Goal: Task Accomplishment & Management: Complete application form

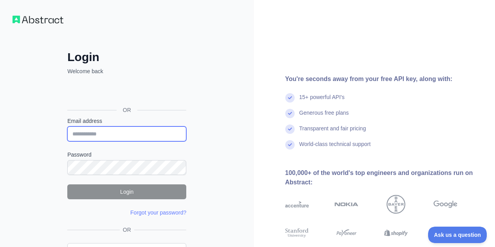
paste input "**********"
click at [111, 132] on input "**********" at bounding box center [126, 133] width 119 height 15
type input "**********"
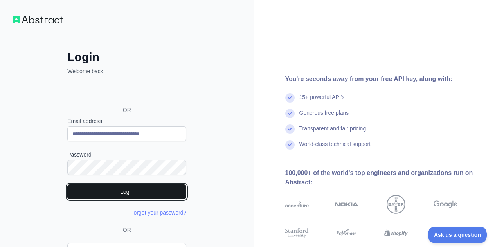
click at [135, 190] on button "Login" at bounding box center [126, 191] width 119 height 15
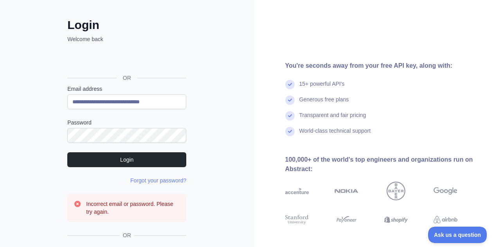
scroll to position [89, 0]
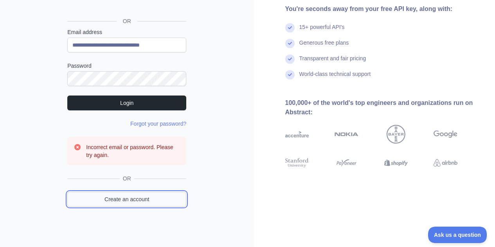
click at [154, 199] on link "Create an account" at bounding box center [126, 199] width 119 height 15
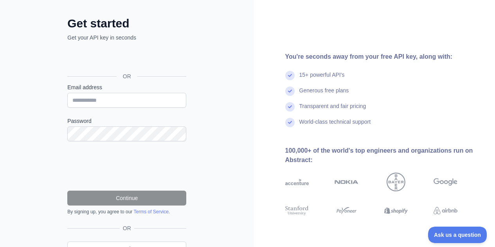
scroll to position [74, 0]
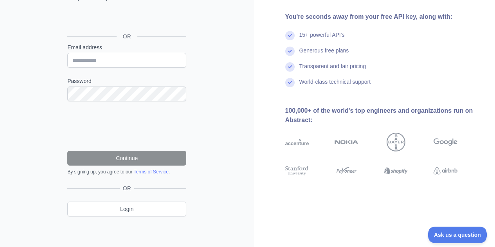
click at [166, 102] on form "Email address Password Continue By signing up, you agree to our Terms of Servic…" at bounding box center [126, 109] width 119 height 132
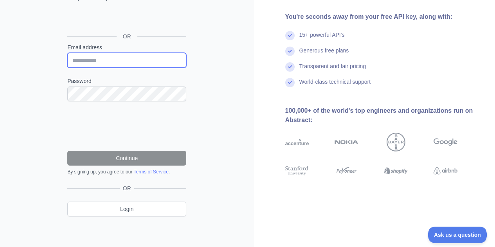
click at [164, 55] on input "Email address" at bounding box center [126, 60] width 119 height 15
paste input "**********"
type input "**********"
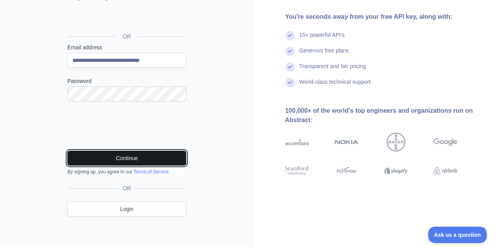
click at [172, 153] on button "Continue" at bounding box center [126, 158] width 119 height 15
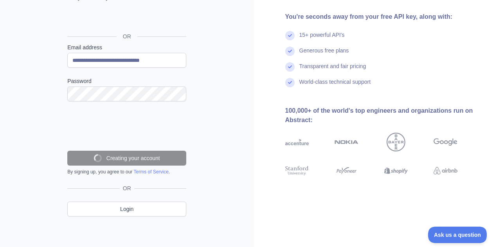
scroll to position [49, 0]
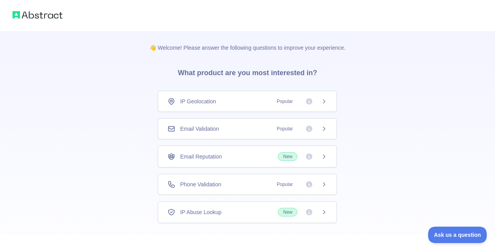
click at [238, 134] on div "Email Validation Popular" at bounding box center [247, 128] width 179 height 21
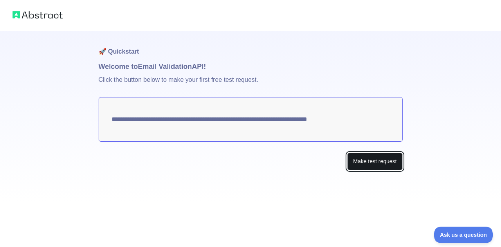
click at [382, 156] on button "Make test request" at bounding box center [374, 162] width 55 height 18
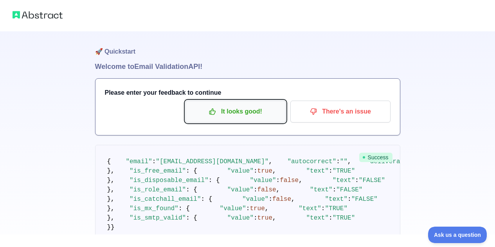
click at [250, 115] on p "It looks good!" at bounding box center [235, 111] width 88 height 13
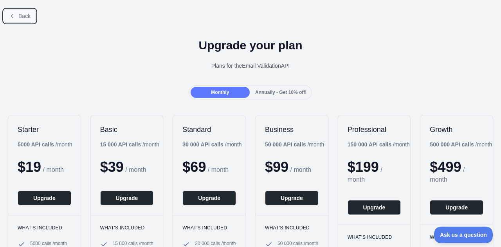
click at [14, 13] on icon at bounding box center [12, 16] width 6 height 6
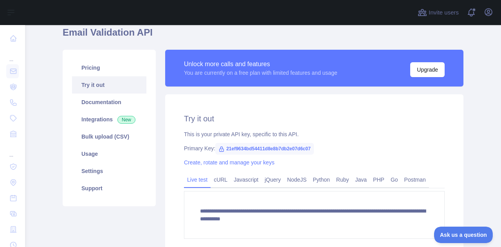
scroll to position [56, 0]
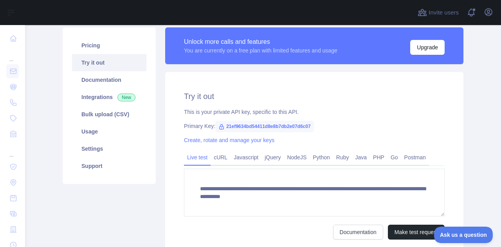
click at [296, 126] on span "21ef9634bd54411d8e8b7db2e07d6c07" at bounding box center [264, 127] width 98 height 12
copy span "21ef9634bd54411d8e8b7db2e07d6c07"
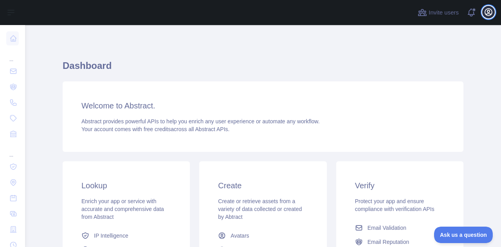
click at [488, 9] on icon "button" at bounding box center [488, 12] width 7 height 7
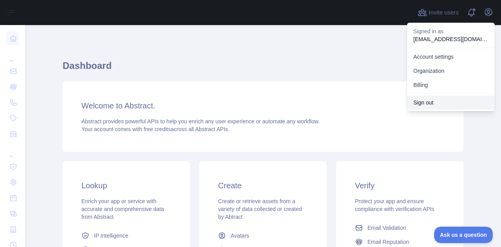
click at [421, 99] on button "Sign out" at bounding box center [451, 103] width 88 height 14
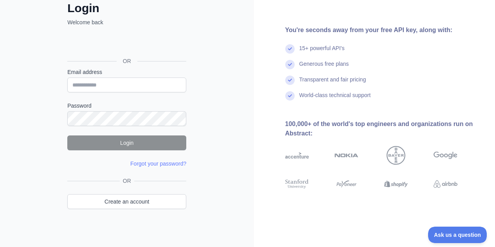
scroll to position [51, 0]
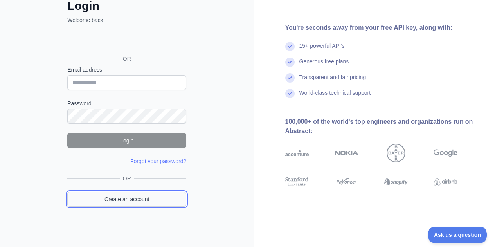
click at [177, 192] on link "Create an account" at bounding box center [126, 199] width 119 height 15
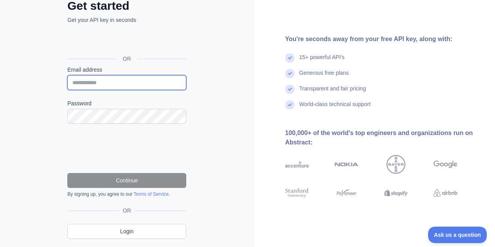
click at [91, 83] on input "Email address" at bounding box center [126, 82] width 119 height 15
paste input "**********"
type input "**********"
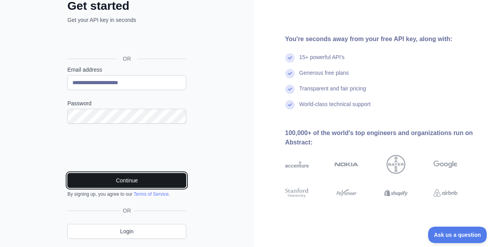
click at [164, 180] on button "Continue" at bounding box center [126, 180] width 119 height 15
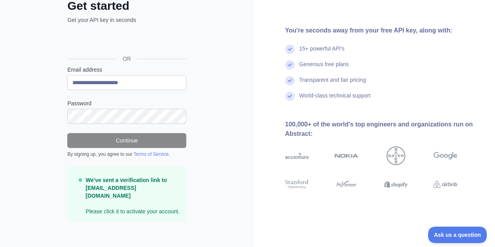
scroll to position [49, 0]
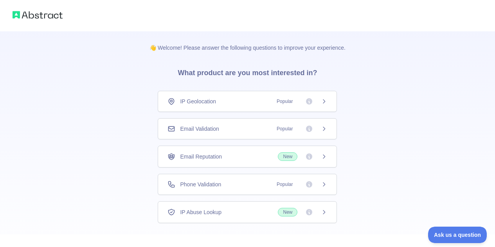
click at [222, 130] on div "Email Validation Popular" at bounding box center [248, 129] width 160 height 8
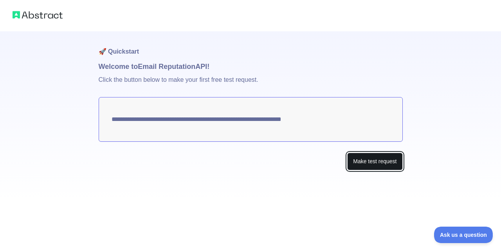
click at [363, 161] on button "Make test request" at bounding box center [374, 162] width 55 height 18
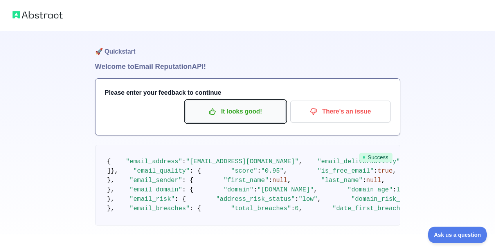
click at [238, 103] on button "It looks good!" at bounding box center [236, 112] width 100 height 22
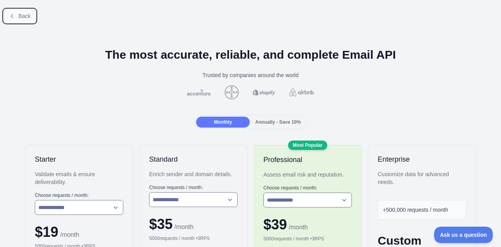
click at [22, 20] on button "Back" at bounding box center [20, 15] width 32 height 13
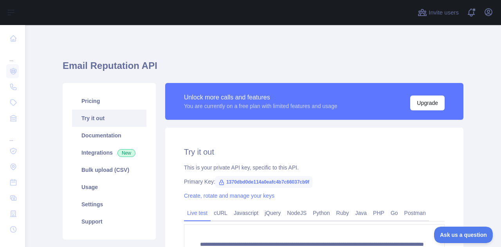
click at [242, 179] on span "1370dbd0de114a0eafc4b7c66037cb9f" at bounding box center [263, 182] width 97 height 12
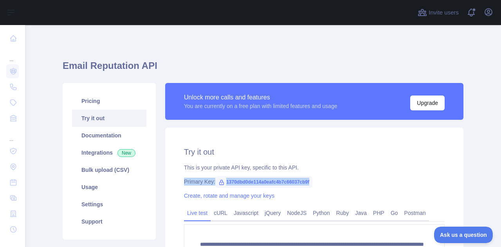
click at [242, 179] on span "1370dbd0de114a0eafc4b7c66037cb9f" at bounding box center [263, 182] width 97 height 12
click at [249, 183] on span "1370dbd0de114a0eafc4b7c66037cb9f" at bounding box center [263, 182] width 97 height 12
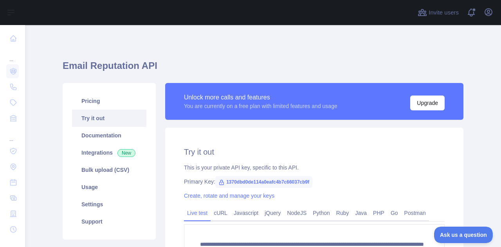
click at [249, 183] on span "1370dbd0de114a0eafc4b7c66037cb9f" at bounding box center [263, 182] width 97 height 12
copy span "1370dbd0de114a0eafc4b7c66037cb9f"
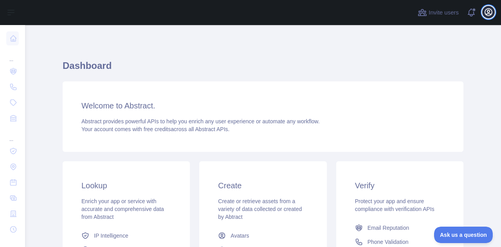
click at [489, 13] on icon "button" at bounding box center [488, 11] width 9 height 9
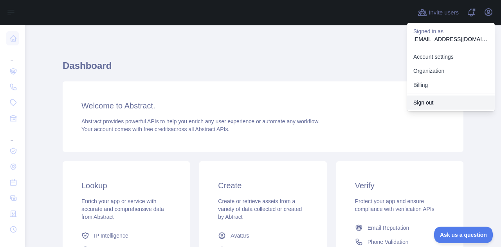
click at [419, 98] on button "Sign out" at bounding box center [451, 103] width 88 height 14
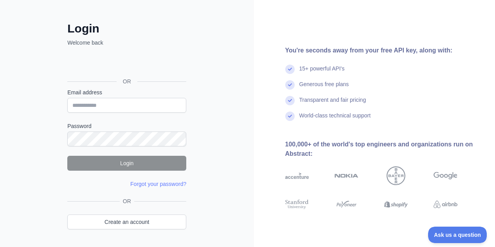
scroll to position [51, 0]
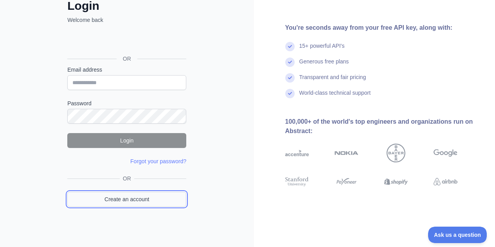
click at [144, 197] on link "Create an account" at bounding box center [126, 199] width 119 height 15
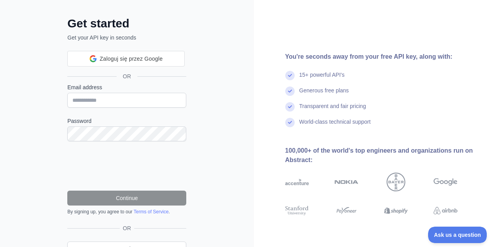
scroll to position [51, 0]
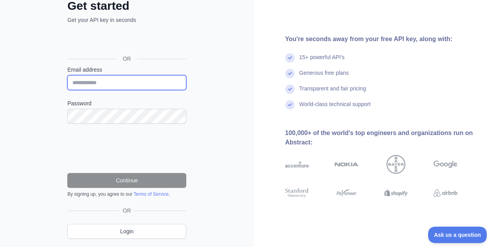
paste input "**********"
click at [121, 84] on input "**********" at bounding box center [126, 82] width 119 height 15
type input "**********"
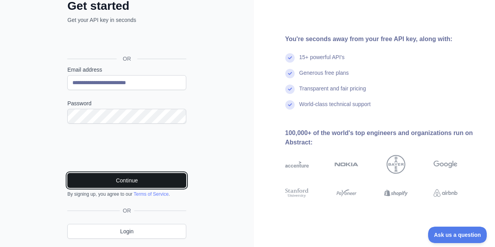
click at [175, 179] on button "Continue" at bounding box center [126, 180] width 119 height 15
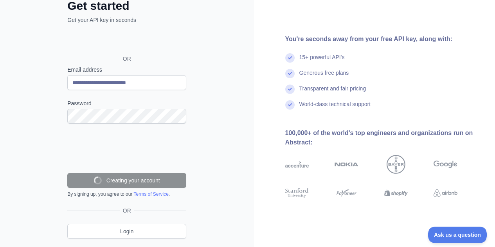
scroll to position [49, 0]
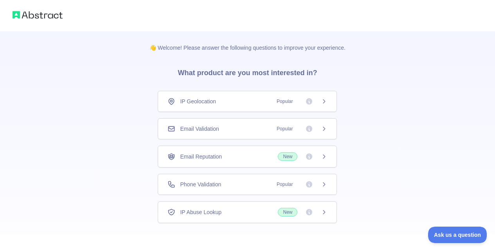
click at [244, 128] on div "Email Validation Popular" at bounding box center [248, 129] width 160 height 8
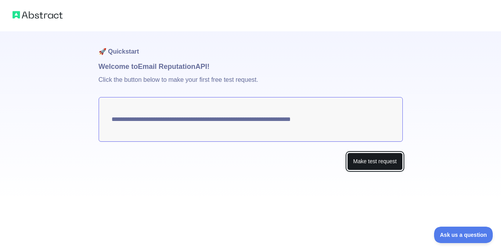
click at [379, 165] on button "Make test request" at bounding box center [374, 162] width 55 height 18
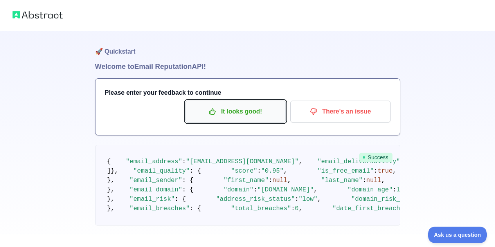
click at [230, 106] on p "It looks good!" at bounding box center [235, 111] width 88 height 13
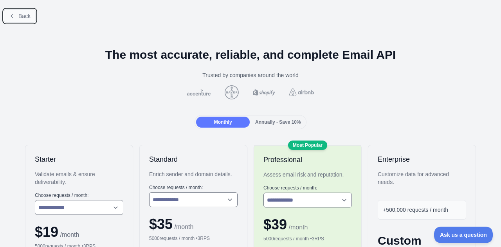
click at [34, 18] on button "Back" at bounding box center [20, 15] width 32 height 13
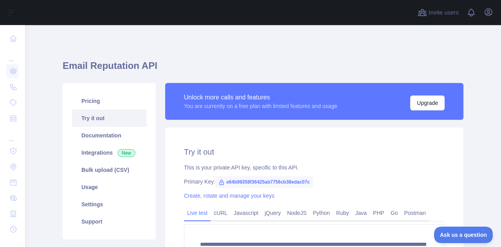
click at [257, 180] on span "e64b99358f36425ab7756cb38edac07c" at bounding box center [264, 182] width 98 height 12
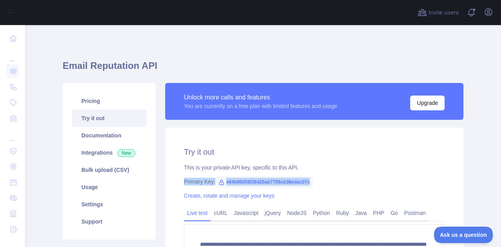
click at [257, 180] on span "e64b99358f36425ab7756cb38edac07c" at bounding box center [264, 182] width 98 height 12
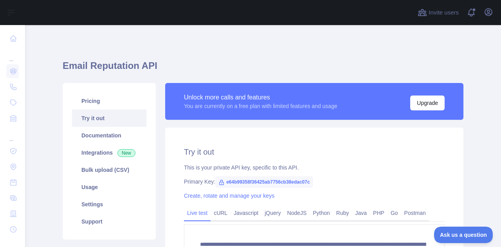
click at [257, 180] on span "e64b99358f36425ab7756cb38edac07c" at bounding box center [264, 182] width 98 height 12
copy span "e64b99358f36425ab7756cb38edac07c"
click at [491, 12] on icon "button" at bounding box center [488, 11] width 9 height 9
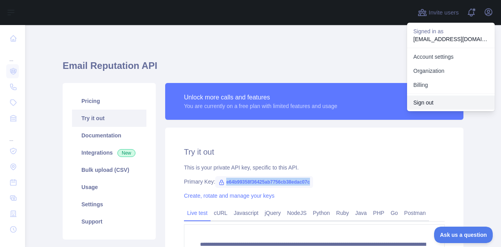
click at [435, 103] on button "Sign out" at bounding box center [451, 103] width 88 height 14
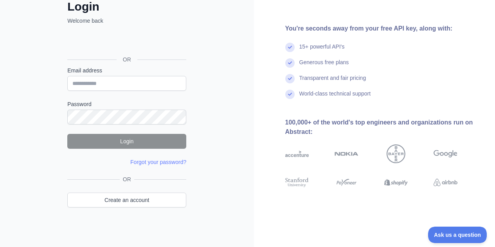
scroll to position [51, 0]
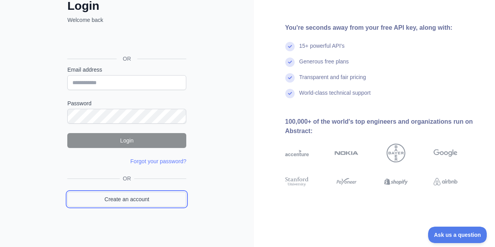
click at [133, 193] on link "Create an account" at bounding box center [126, 199] width 119 height 15
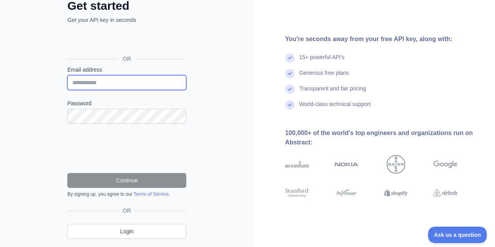
paste input "**********"
click at [133, 79] on input "**********" at bounding box center [126, 82] width 119 height 15
type input "**********"
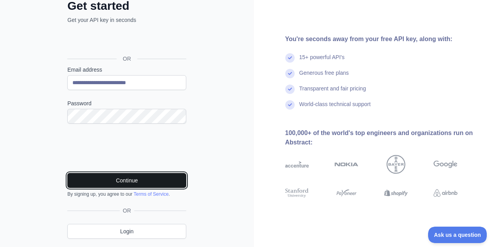
click at [153, 179] on button "Continue" at bounding box center [126, 180] width 119 height 15
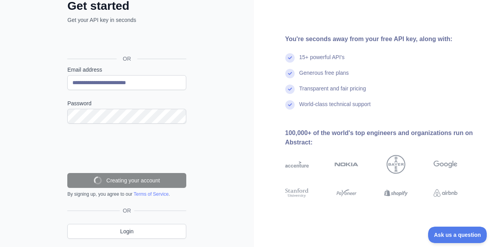
scroll to position [49, 0]
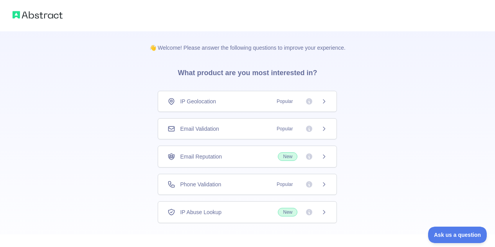
click at [231, 134] on div "Email Validation Popular" at bounding box center [247, 128] width 179 height 21
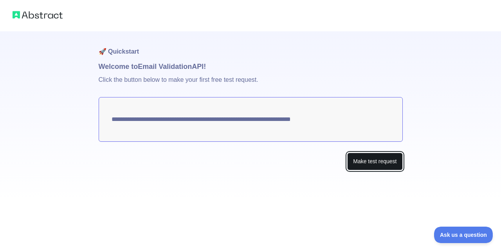
click at [356, 165] on button "Make test request" at bounding box center [374, 162] width 55 height 18
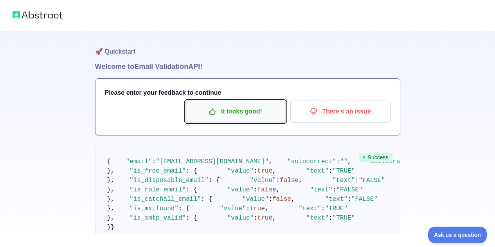
click at [219, 114] on p "It looks good!" at bounding box center [235, 111] width 88 height 13
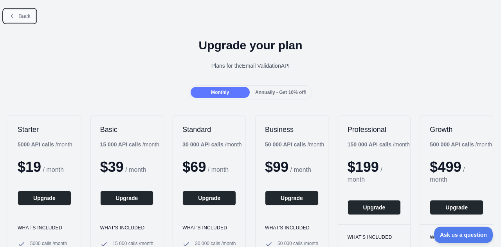
click at [19, 16] on span "Back" at bounding box center [24, 16] width 12 height 6
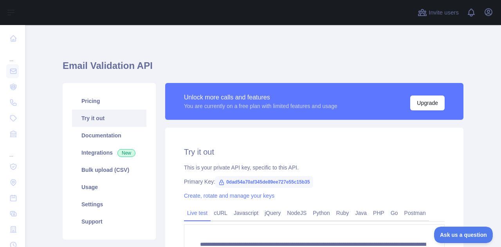
click at [283, 181] on span "0dad54a70af345de89ee727e55c15b35" at bounding box center [264, 182] width 98 height 12
copy span "0dad54a70af345de89ee727e55c15b35"
click at [484, 16] on icon "button" at bounding box center [488, 11] width 9 height 9
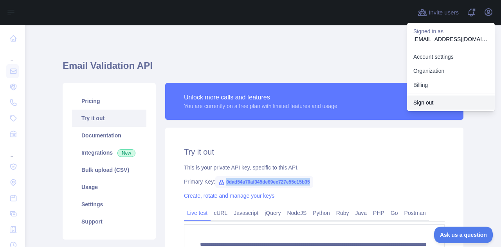
click at [427, 98] on button "Sign out" at bounding box center [451, 103] width 88 height 14
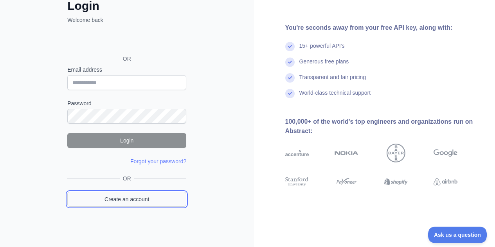
click at [145, 197] on link "Create an account" at bounding box center [126, 199] width 119 height 15
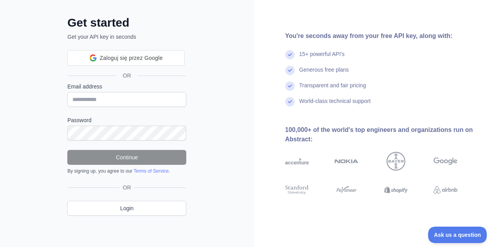
scroll to position [51, 0]
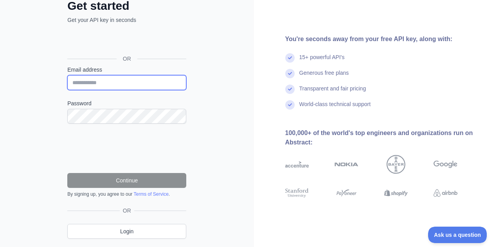
click at [113, 79] on input "Email address" at bounding box center [126, 82] width 119 height 15
paste input "**********"
type input "**********"
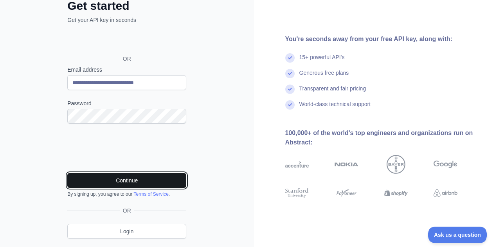
click at [159, 180] on button "Continue" at bounding box center [126, 180] width 119 height 15
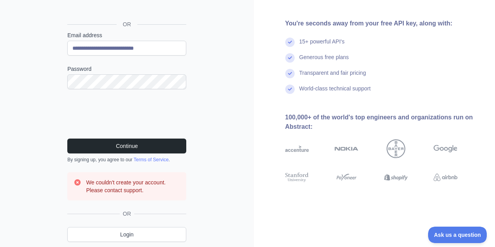
scroll to position [86, 0]
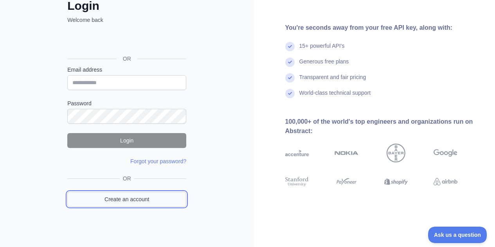
click at [123, 204] on link "Create an account" at bounding box center [126, 199] width 119 height 15
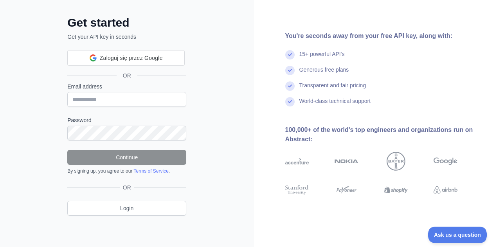
scroll to position [51, 0]
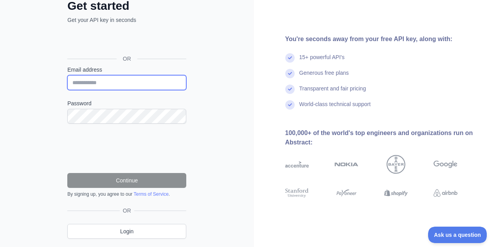
click at [107, 84] on input "Email address" at bounding box center [126, 82] width 119 height 15
paste input "**********"
type input "**********"
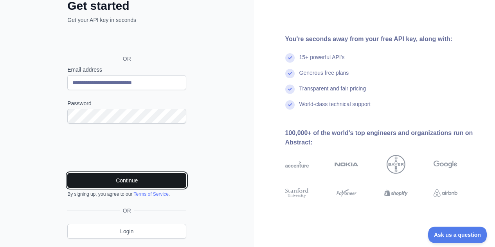
click at [154, 184] on button "Continue" at bounding box center [126, 180] width 119 height 15
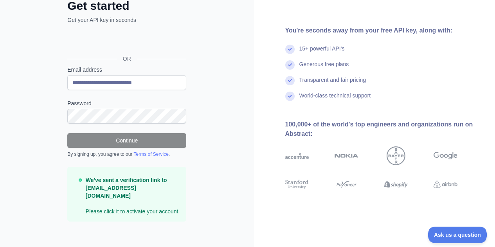
scroll to position [49, 0]
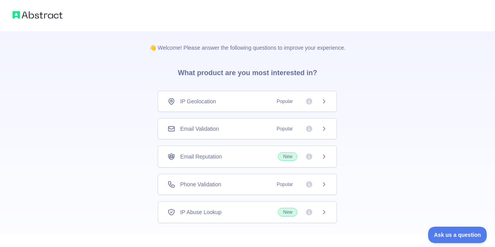
click at [253, 126] on div "Email Validation Popular" at bounding box center [248, 129] width 160 height 8
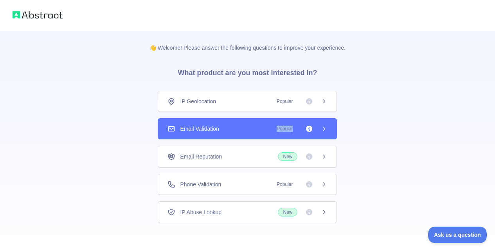
click at [253, 126] on div "Email Validation Popular" at bounding box center [248, 129] width 160 height 8
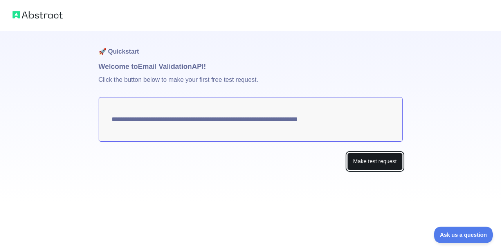
click at [352, 161] on button "Make test request" at bounding box center [374, 162] width 55 height 18
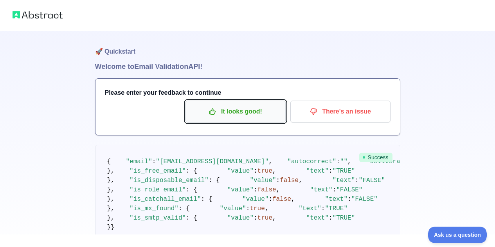
click at [240, 107] on p "It looks good!" at bounding box center [235, 111] width 88 height 13
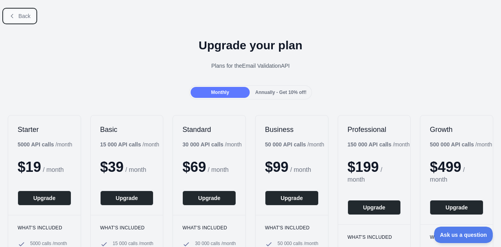
click at [20, 20] on button "Back" at bounding box center [20, 15] width 32 height 13
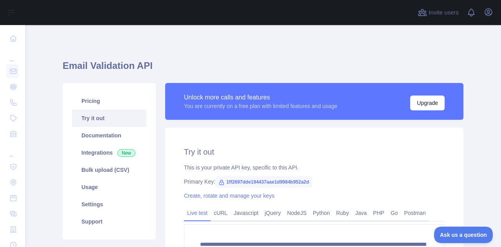
click at [252, 180] on span "1ff2697dde194437aae1d9984b952a2d" at bounding box center [263, 182] width 97 height 12
copy span "1ff2697dde194437aae1d9984b952a2d"
click at [491, 14] on icon "button" at bounding box center [488, 12] width 7 height 7
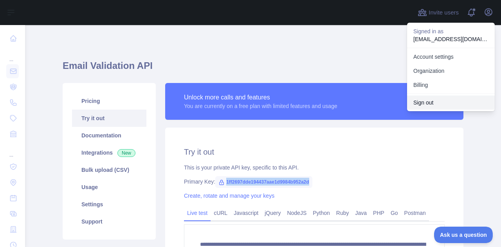
click at [426, 105] on button "Sign out" at bounding box center [451, 103] width 88 height 14
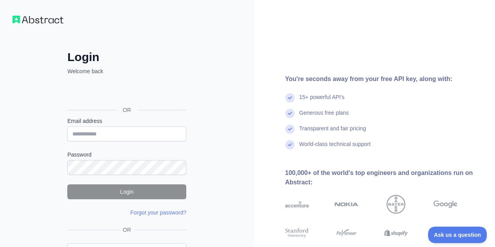
scroll to position [51, 0]
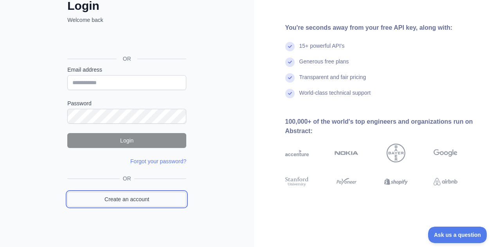
click at [141, 195] on link "Create an account" at bounding box center [126, 199] width 119 height 15
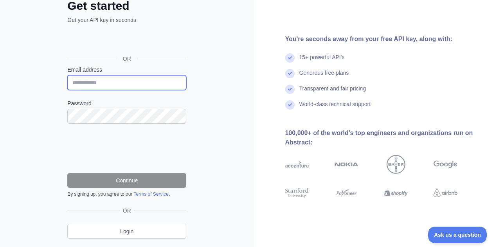
click at [107, 76] on input "Email address" at bounding box center [126, 82] width 119 height 15
paste input "**********"
type input "**********"
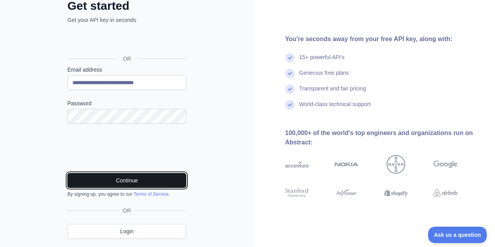
click at [152, 180] on button "Continue" at bounding box center [126, 180] width 119 height 15
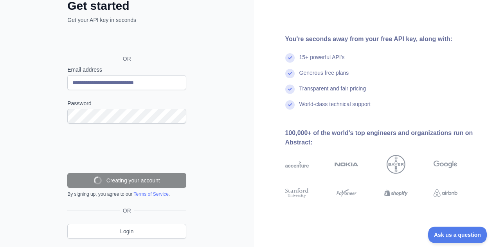
scroll to position [49, 0]
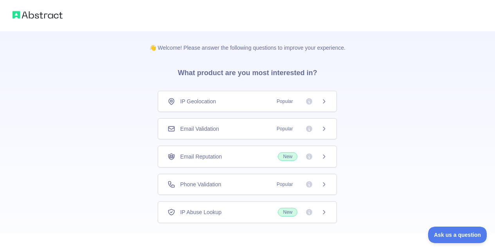
click at [228, 129] on div "Email Validation Popular" at bounding box center [248, 129] width 160 height 8
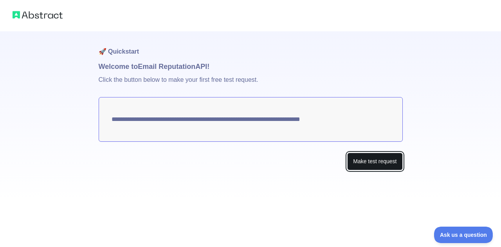
click at [364, 153] on button "Make test request" at bounding box center [374, 162] width 55 height 18
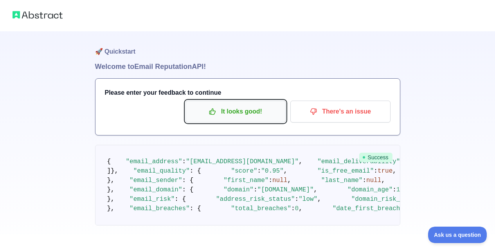
click at [200, 114] on p "It looks good!" at bounding box center [235, 111] width 88 height 13
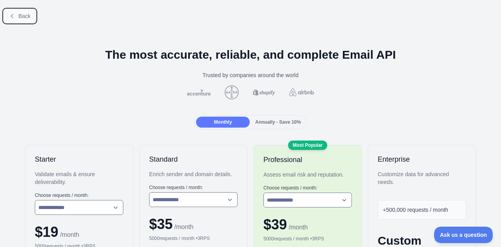
click at [22, 14] on span "Back" at bounding box center [24, 16] width 12 height 6
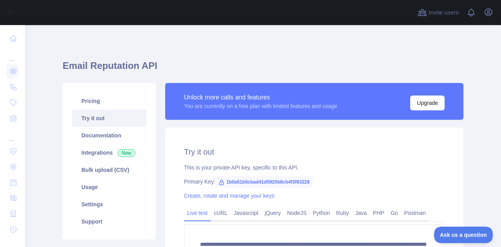
click at [255, 180] on span "1b0a51b5cbad41d5920b8cb4f3f83228" at bounding box center [264, 182] width 98 height 12
copy span "1b0a51b5cbad41d5920b8cb4f3f83228"
click at [489, 18] on button "Open user menu" at bounding box center [488, 12] width 13 height 13
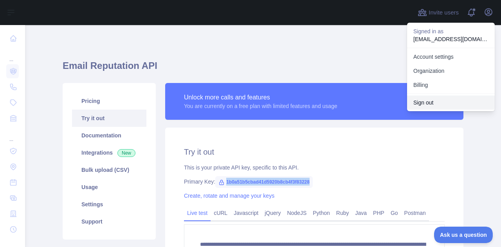
click at [426, 96] on button "Sign out" at bounding box center [451, 103] width 88 height 14
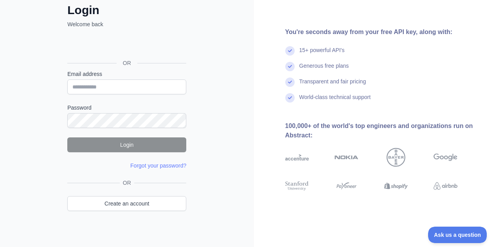
scroll to position [51, 0]
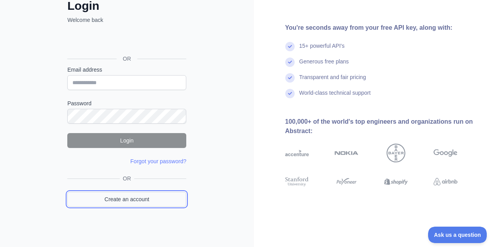
click at [122, 198] on link "Create an account" at bounding box center [126, 199] width 119 height 15
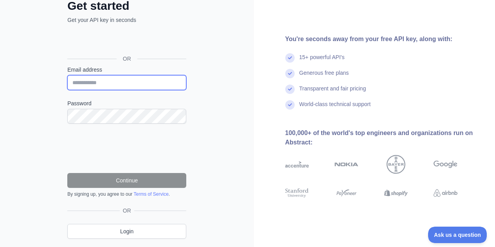
click at [96, 78] on input "Email address" at bounding box center [126, 82] width 119 height 15
paste input "**********"
type input "**********"
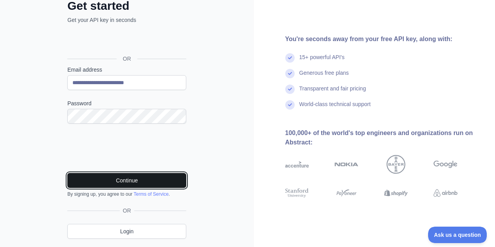
click at [171, 174] on button "Continue" at bounding box center [126, 180] width 119 height 15
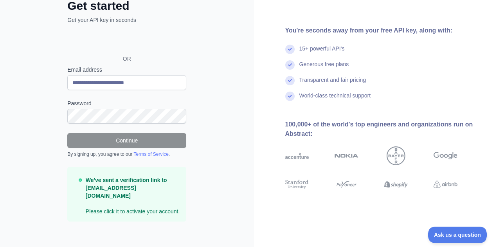
scroll to position [49, 0]
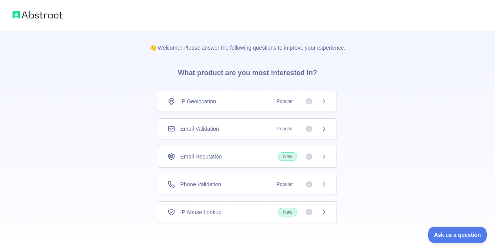
click at [267, 133] on div "Email Validation Popular" at bounding box center [247, 128] width 179 height 21
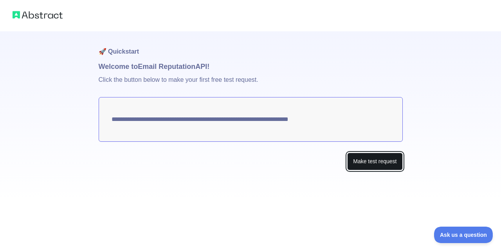
click at [350, 157] on button "Make test request" at bounding box center [374, 162] width 55 height 18
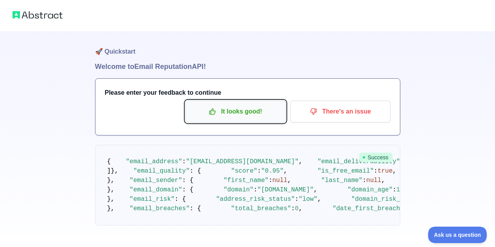
click at [258, 108] on p "It looks good!" at bounding box center [235, 111] width 88 height 13
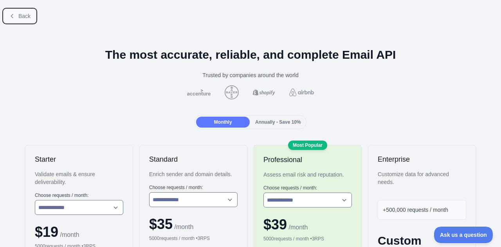
click at [27, 13] on span "Back" at bounding box center [24, 16] width 12 height 6
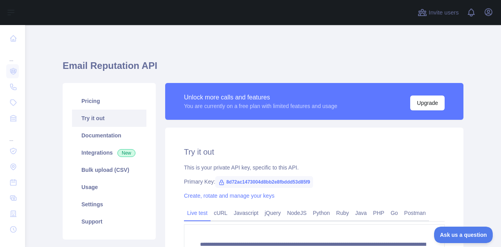
click at [227, 182] on span "8d72ac1473004d8bb2e8fbddd53d85f9" at bounding box center [264, 182] width 98 height 12
copy span "8d72ac1473004d8bb2e8fbddd53d85f9"
click at [491, 14] on icon "button" at bounding box center [488, 11] width 9 height 9
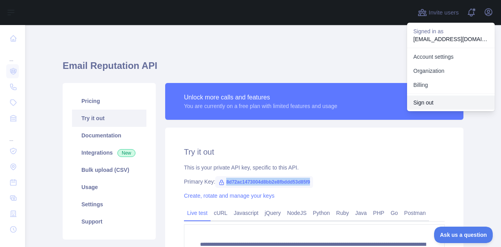
click at [425, 100] on button "Sign out" at bounding box center [451, 103] width 88 height 14
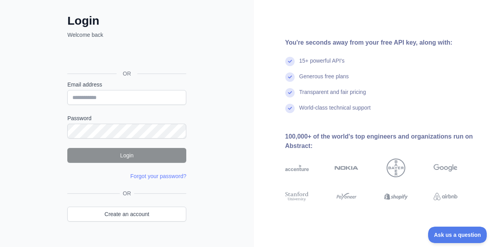
scroll to position [51, 0]
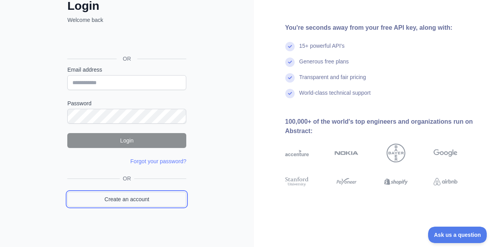
click at [134, 201] on link "Create an account" at bounding box center [126, 199] width 119 height 15
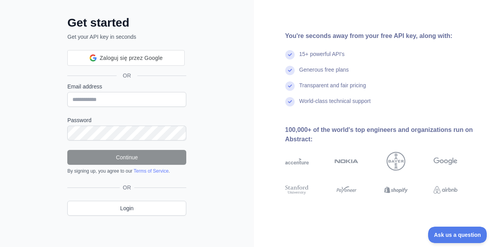
scroll to position [51, 0]
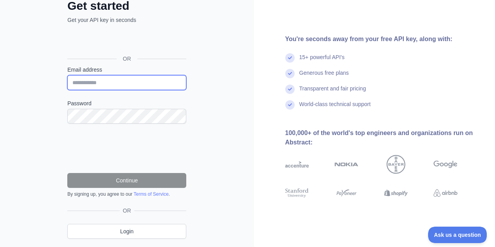
paste input "**********"
click at [122, 81] on input "**********" at bounding box center [126, 82] width 119 height 15
type input "**********"
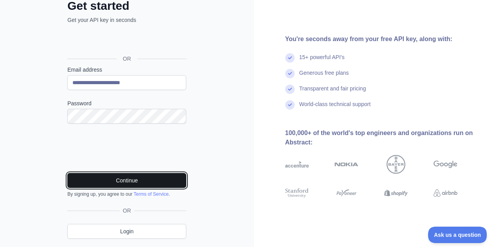
click at [145, 182] on button "Continue" at bounding box center [126, 180] width 119 height 15
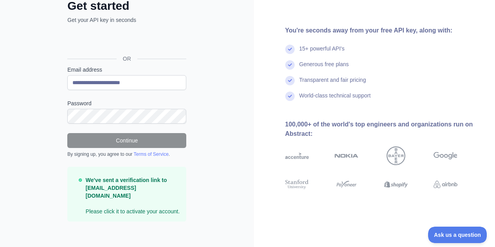
scroll to position [49, 0]
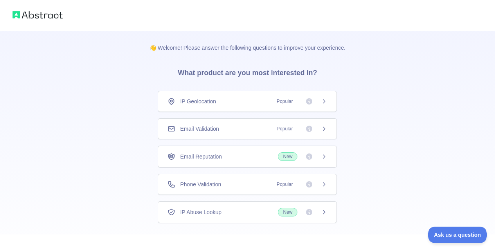
click at [264, 130] on div "Email Validation Popular" at bounding box center [248, 129] width 160 height 8
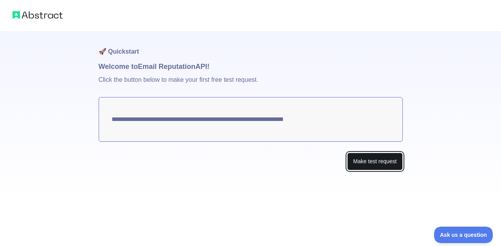
click at [359, 164] on button "Make test request" at bounding box center [374, 162] width 55 height 18
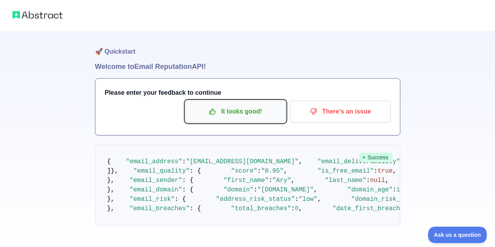
click at [225, 114] on p "It looks good!" at bounding box center [235, 111] width 88 height 13
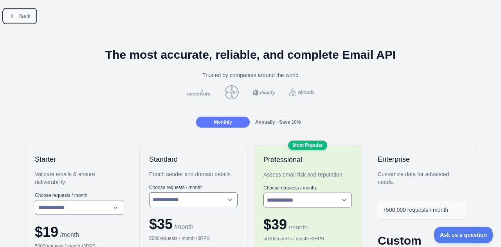
click at [20, 11] on button "Back" at bounding box center [20, 15] width 32 height 13
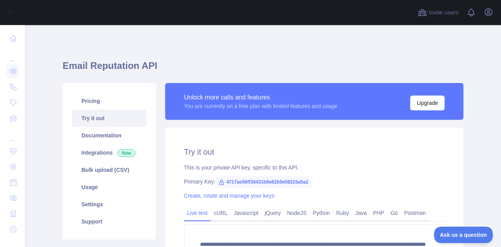
click at [261, 182] on span "4717ae56ff38431b9e62b9e08215a5a2" at bounding box center [263, 182] width 96 height 12
copy span "4717ae56ff38431b9e62b9e08215a5a2"
click at [484, 10] on icon "button" at bounding box center [488, 11] width 9 height 9
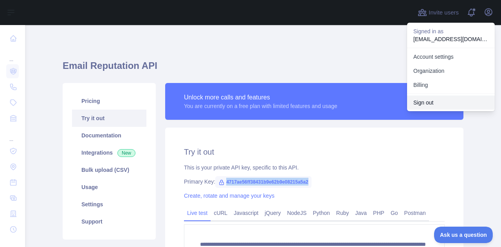
click at [425, 104] on button "Sign out" at bounding box center [451, 103] width 88 height 14
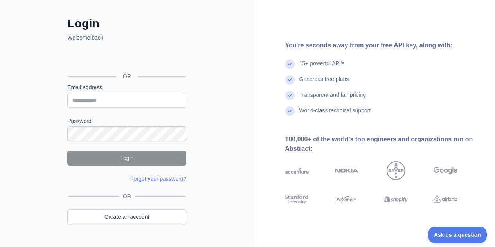
scroll to position [51, 0]
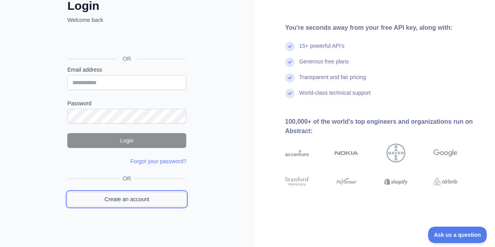
click at [133, 196] on link "Create an account" at bounding box center [126, 199] width 119 height 15
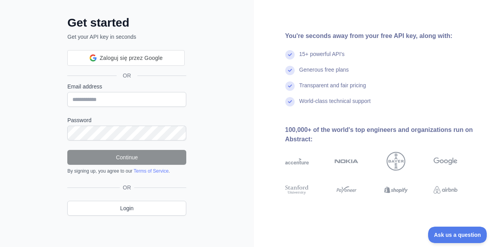
scroll to position [51, 0]
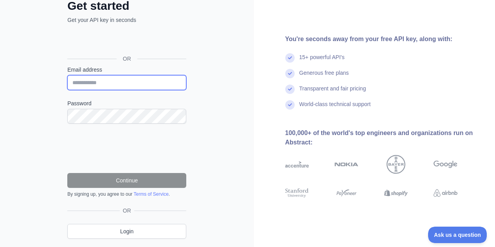
click at [135, 85] on input "Email address" at bounding box center [126, 82] width 119 height 15
paste input "**********"
type input "**********"
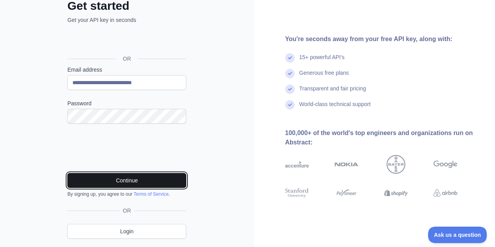
click at [161, 177] on button "Continue" at bounding box center [126, 180] width 119 height 15
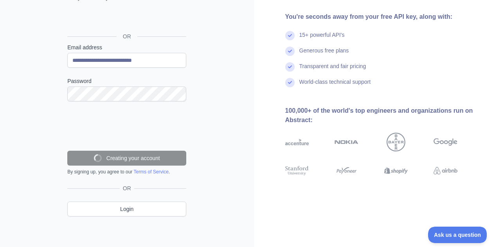
scroll to position [49, 0]
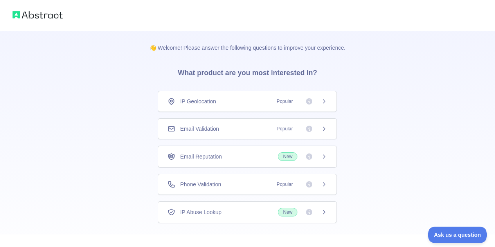
click at [287, 134] on div "Email Validation Popular" at bounding box center [247, 128] width 179 height 21
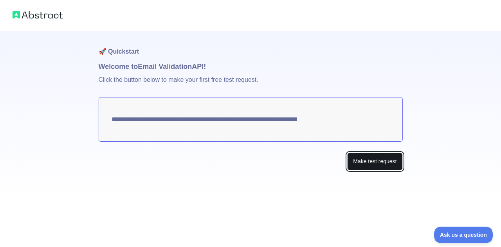
click at [351, 169] on button "Make test request" at bounding box center [374, 162] width 55 height 18
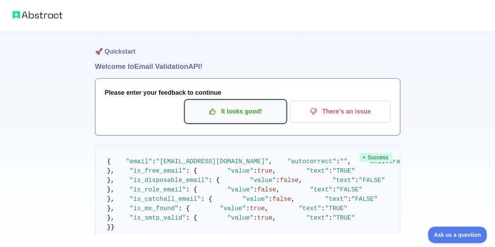
click at [216, 111] on icon "button" at bounding box center [213, 112] width 6 height 6
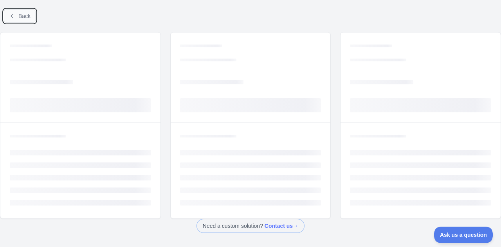
click at [23, 16] on span "Back" at bounding box center [24, 16] width 12 height 6
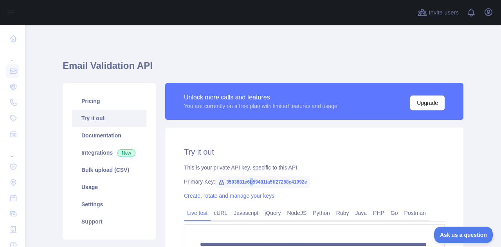
drag, startPoint x: 246, startPoint y: 178, endPoint x: 248, endPoint y: 182, distance: 4.6
click at [248, 182] on span "3593881e6b59481fa5ff27258c41992e" at bounding box center [262, 182] width 95 height 12
click at [488, 15] on icon "button" at bounding box center [488, 12] width 7 height 7
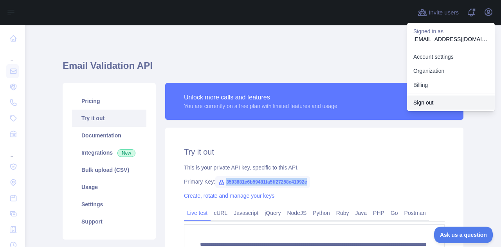
click at [434, 103] on button "Sign out" at bounding box center [451, 103] width 88 height 14
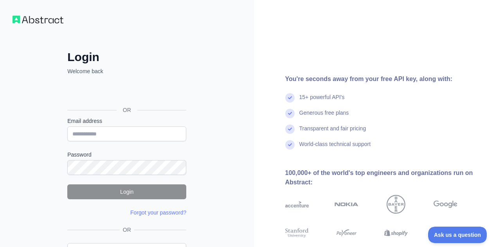
scroll to position [51, 0]
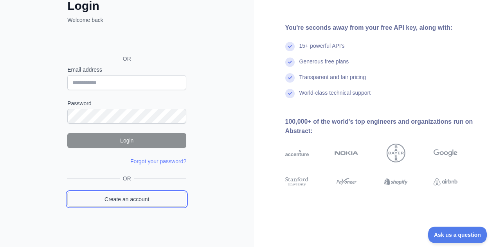
click at [144, 204] on link "Create an account" at bounding box center [126, 199] width 119 height 15
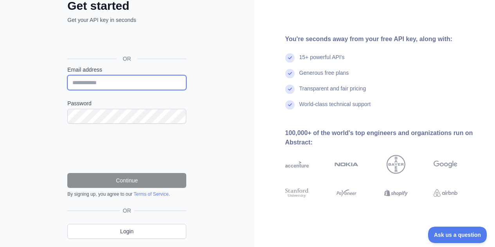
paste input "**********"
click at [130, 81] on input "**********" at bounding box center [126, 82] width 119 height 15
type input "**********"
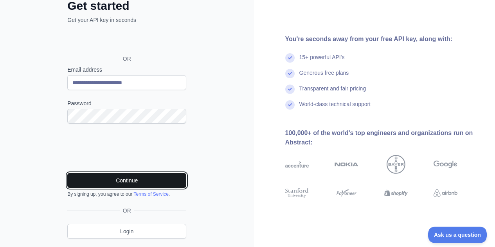
click at [163, 179] on button "Continue" at bounding box center [126, 180] width 119 height 15
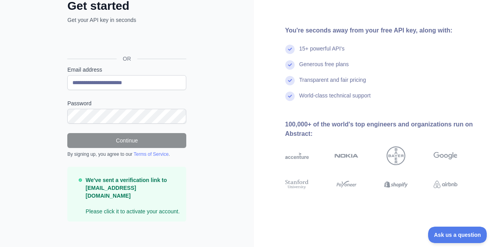
scroll to position [49, 0]
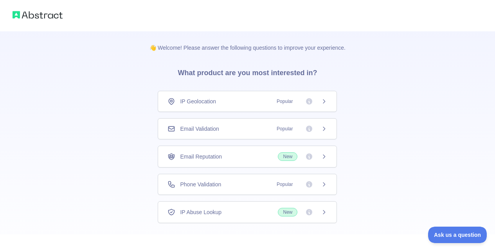
click at [239, 131] on div "Email Validation Popular" at bounding box center [248, 129] width 160 height 8
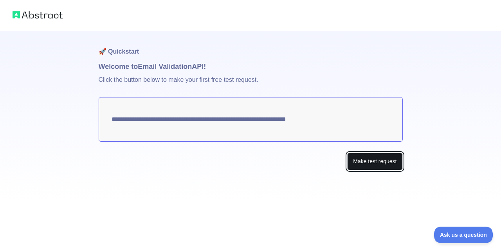
click at [357, 157] on button "Make test request" at bounding box center [374, 162] width 55 height 18
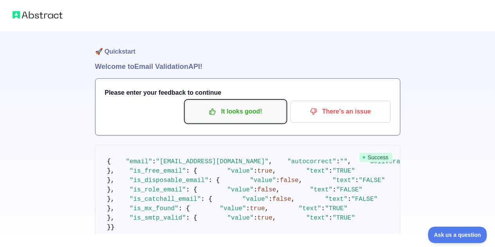
click at [206, 117] on p "It looks good!" at bounding box center [235, 111] width 88 height 13
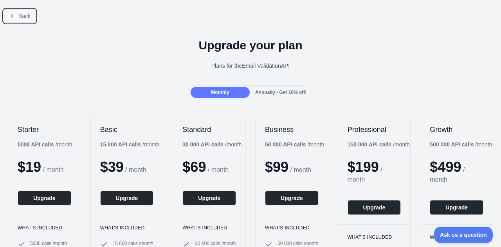
click at [17, 15] on button "Back" at bounding box center [20, 15] width 32 height 13
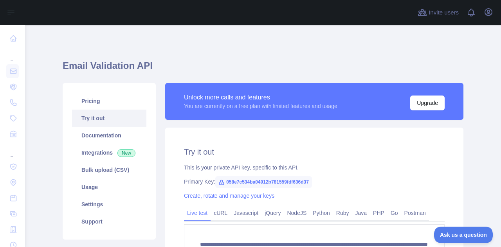
click at [269, 179] on span "058e7c534ba04912b781559fdf636d37" at bounding box center [263, 182] width 97 height 12
copy span "058e7c534ba04912b781559fdf636d37"
